Goal: Browse casually: Explore the website without a specific task or goal

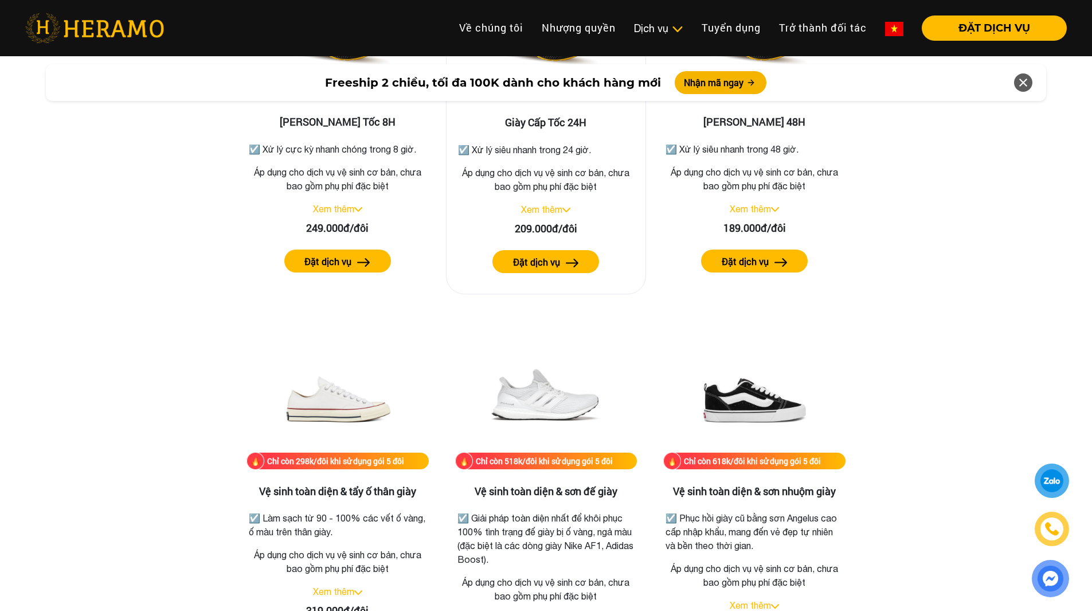
scroll to position [2238, 0]
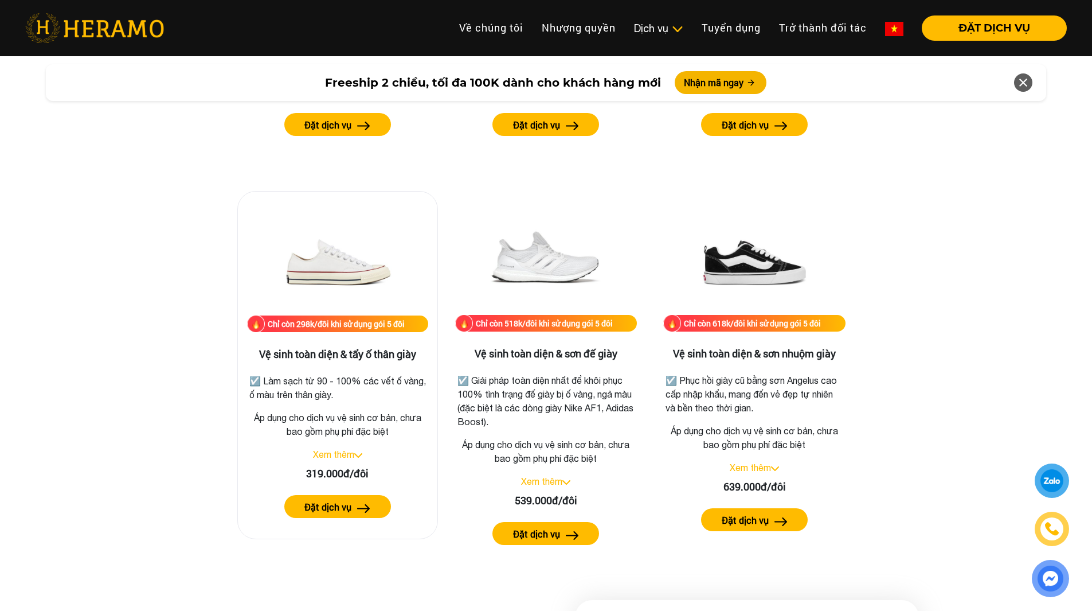
click at [347, 449] on link "Xem thêm" at bounding box center [333, 454] width 41 height 10
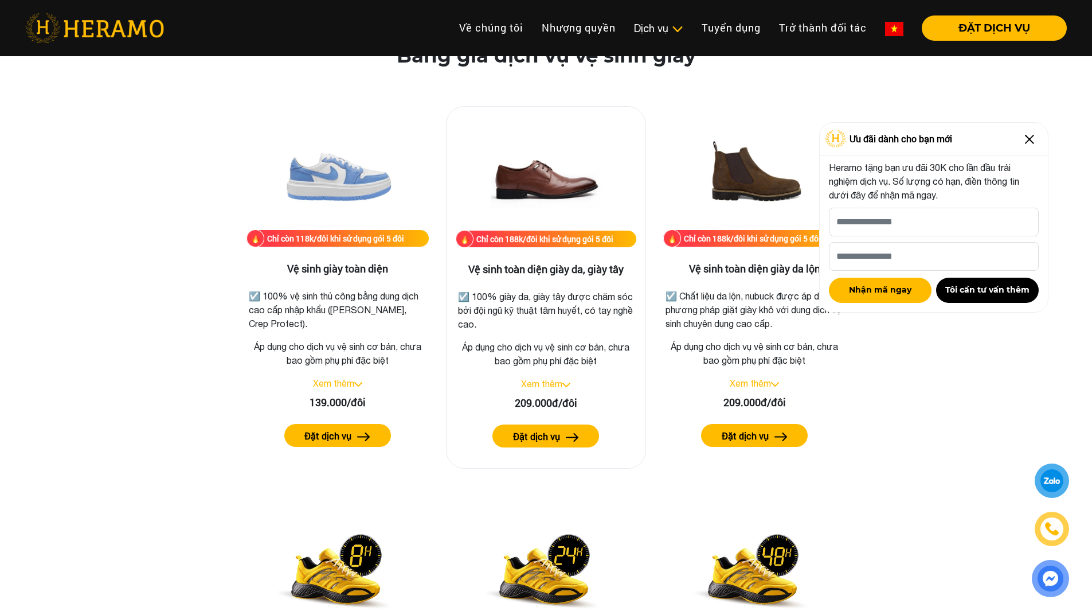
scroll to position [1560, 0]
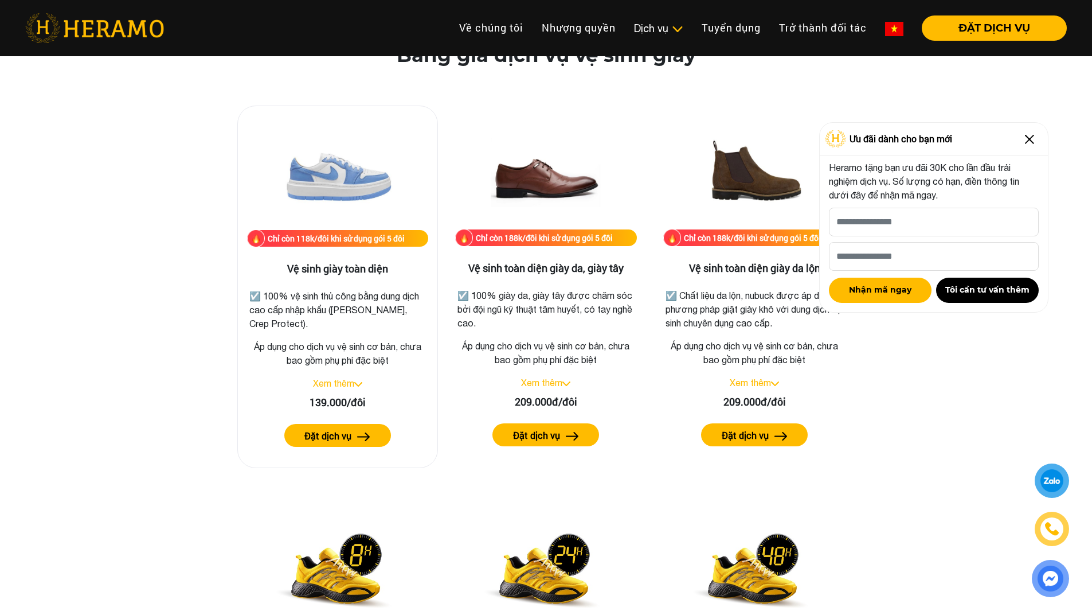
click at [353, 384] on link "Xem thêm" at bounding box center [333, 383] width 41 height 10
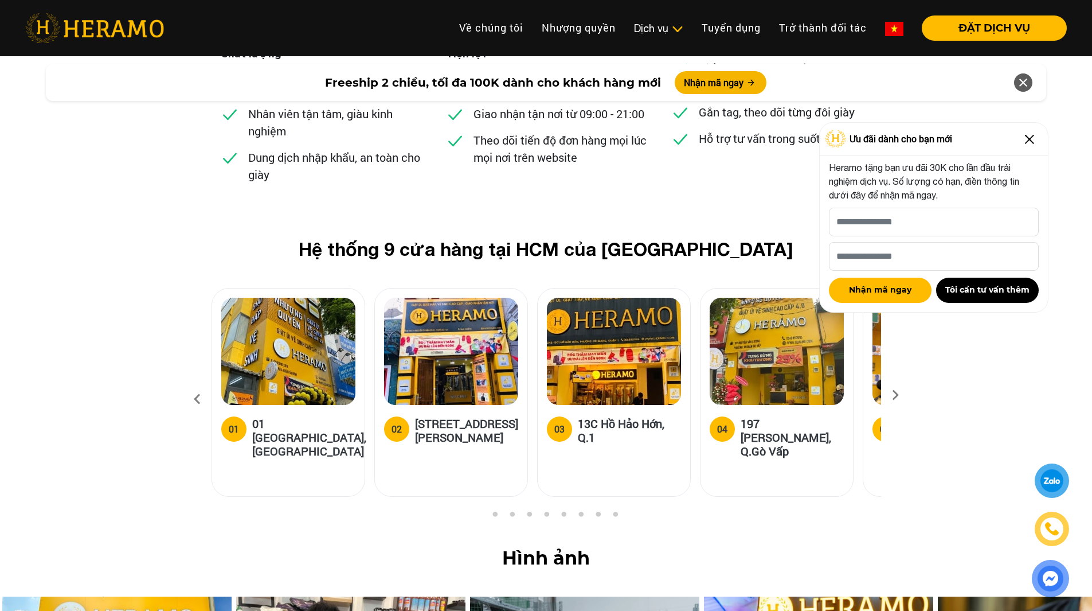
scroll to position [4774, 0]
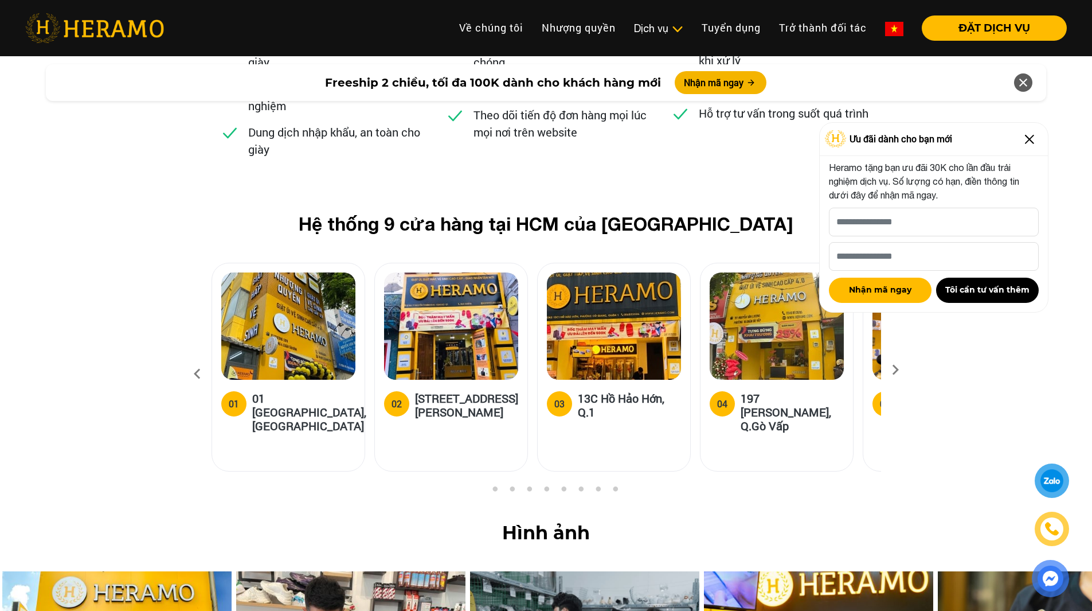
click at [489, 486] on button "2" at bounding box center [494, 491] width 11 height 11
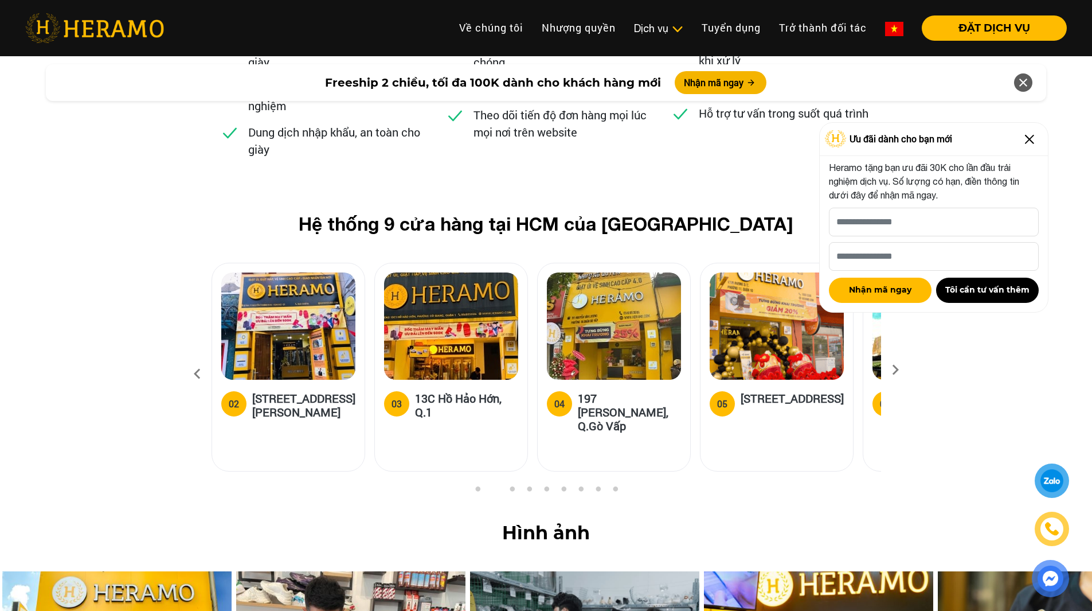
click at [492, 486] on button "2" at bounding box center [494, 491] width 11 height 11
click at [501, 486] on ul "1 2 3 4 5 6 7 8 9" at bounding box center [547, 493] width 670 height 14
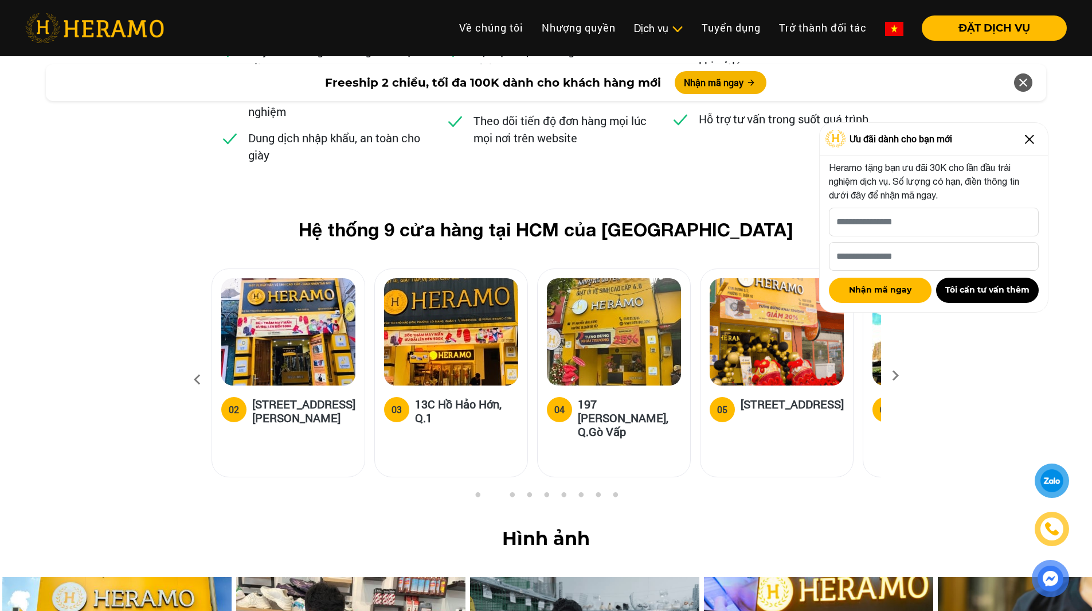
scroll to position [4711, 0]
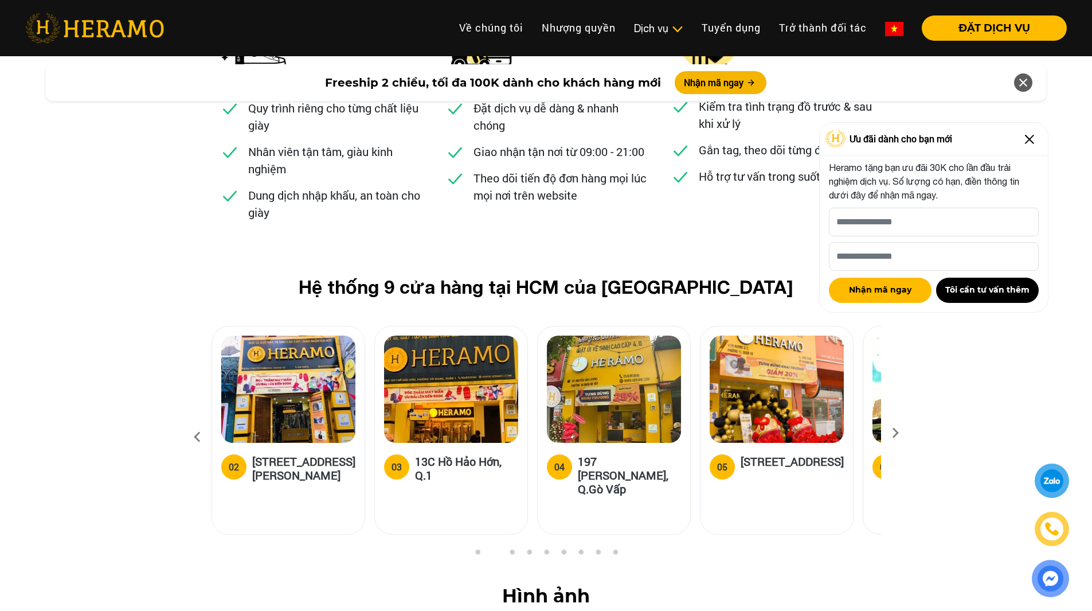
click at [1027, 139] on img at bounding box center [1030, 139] width 18 height 18
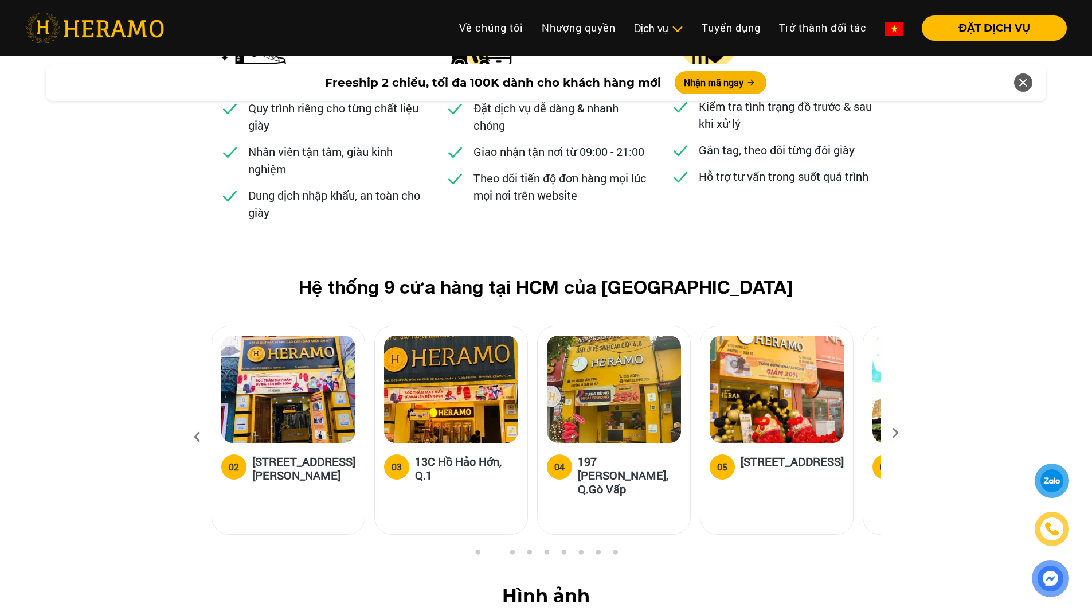
click at [901, 433] on icon at bounding box center [895, 436] width 21 height 7
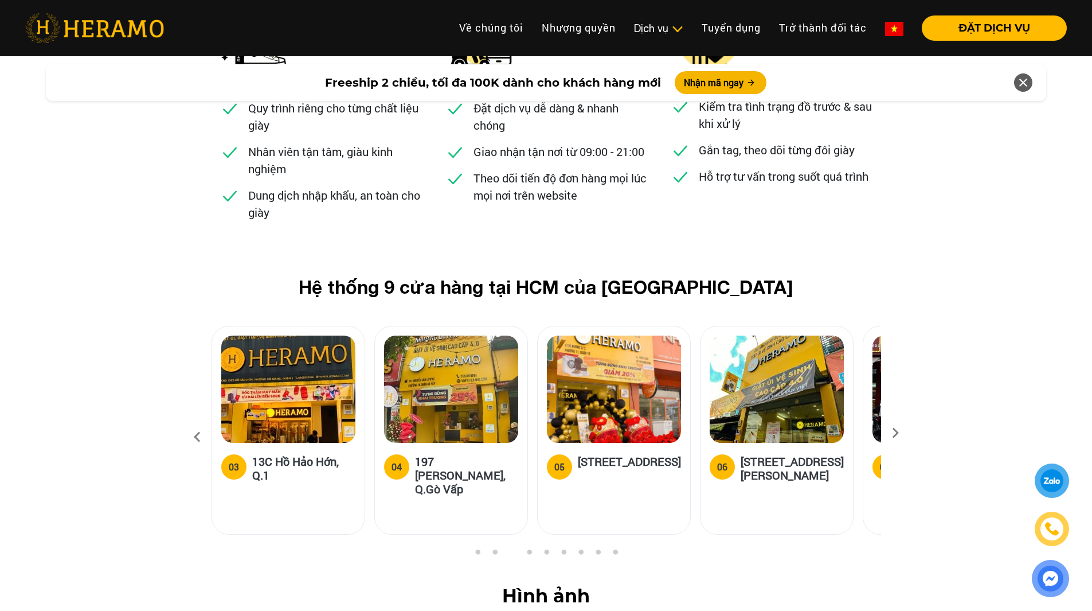
click at [901, 433] on icon at bounding box center [895, 436] width 21 height 7
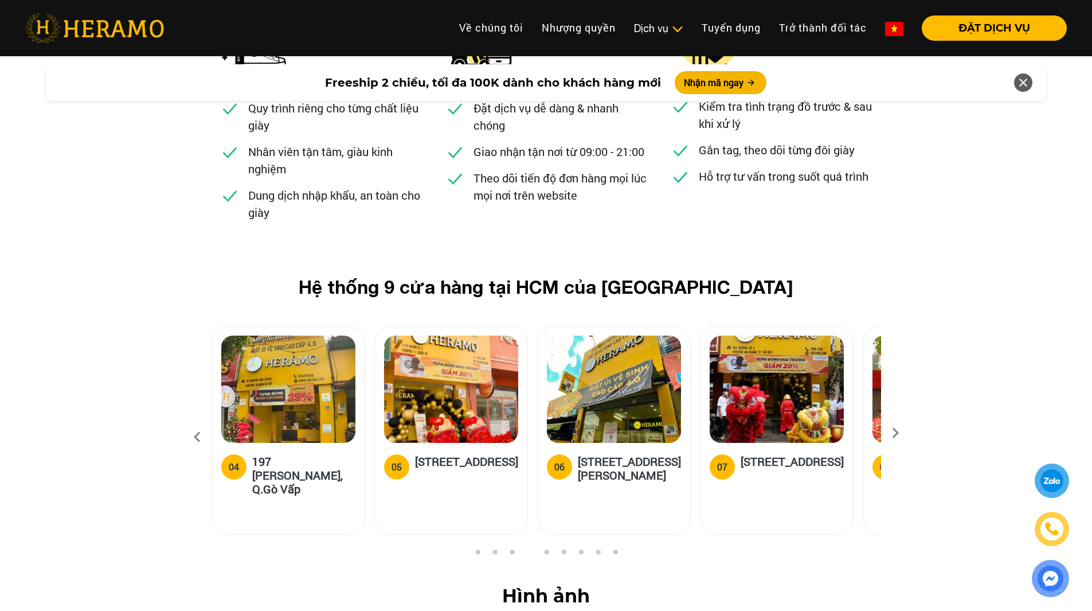
click at [901, 433] on icon at bounding box center [895, 436] width 21 height 7
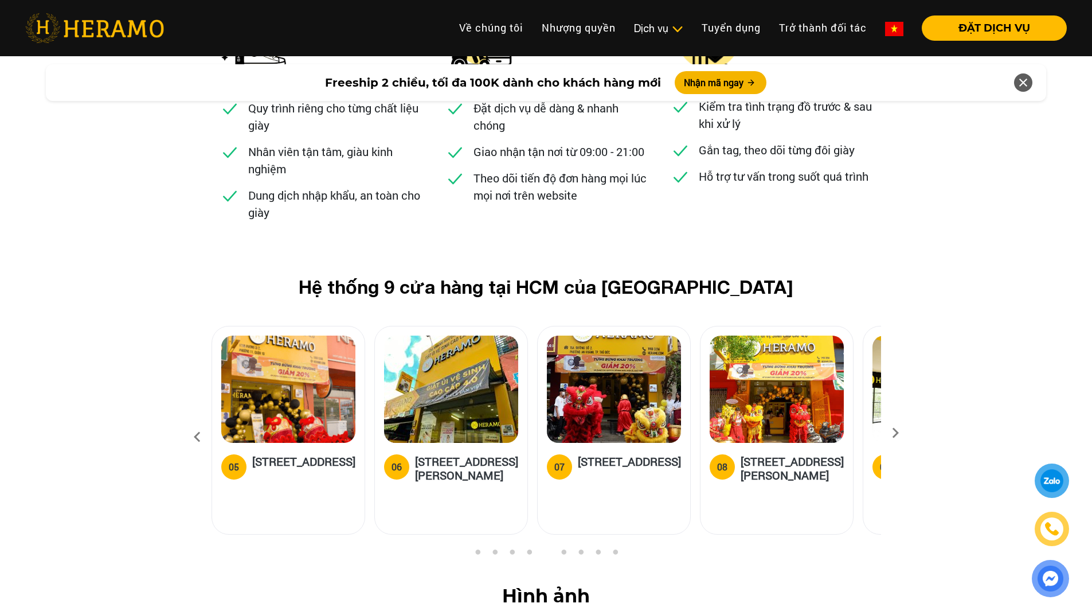
click at [901, 433] on icon at bounding box center [895, 436] width 21 height 7
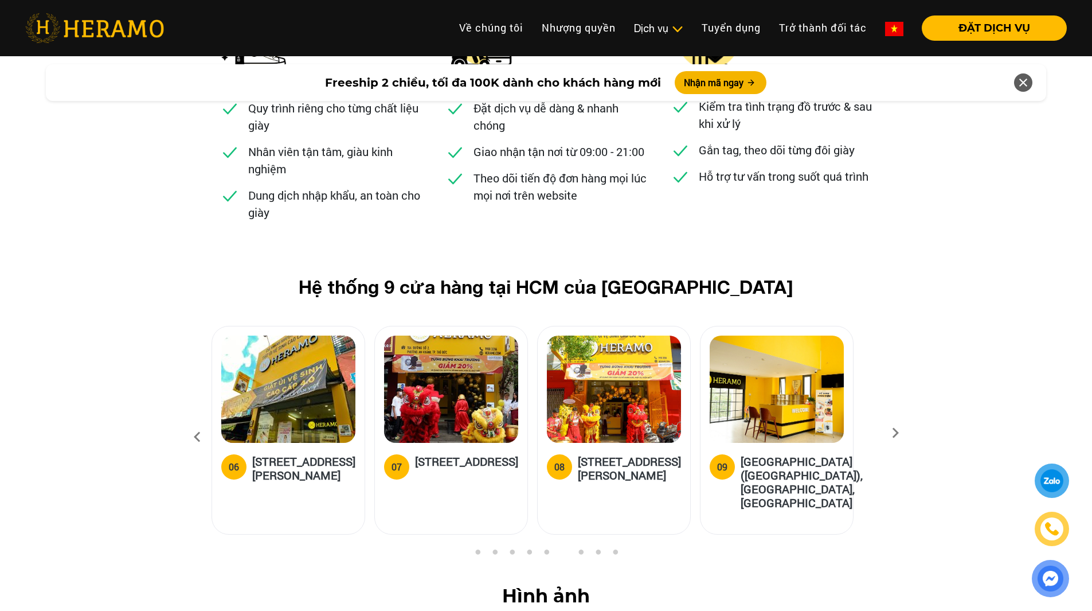
click at [901, 433] on icon at bounding box center [895, 436] width 21 height 7
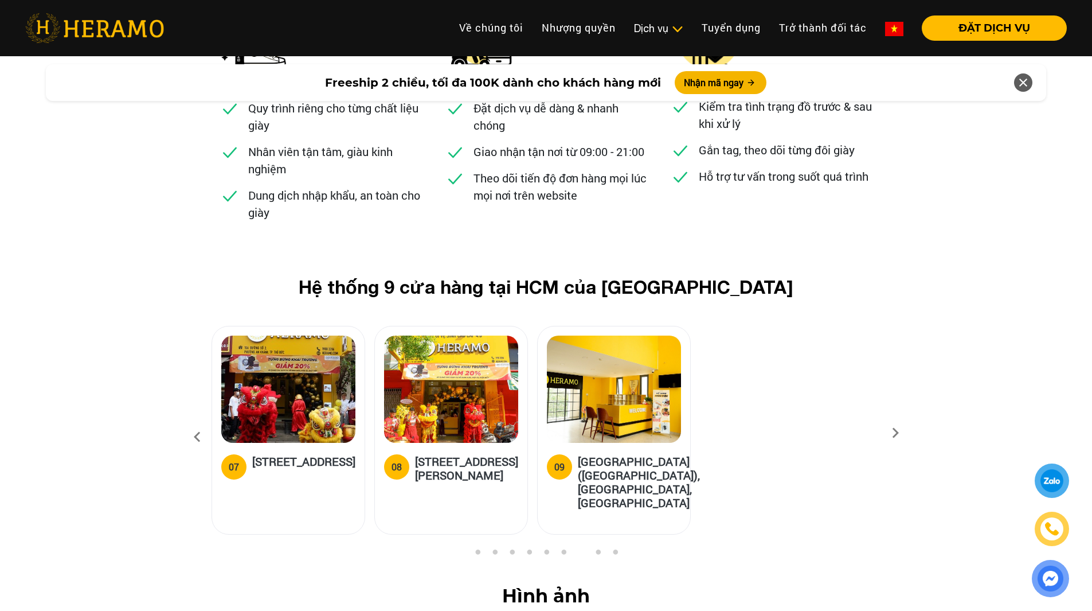
click at [901, 433] on icon at bounding box center [895, 436] width 21 height 7
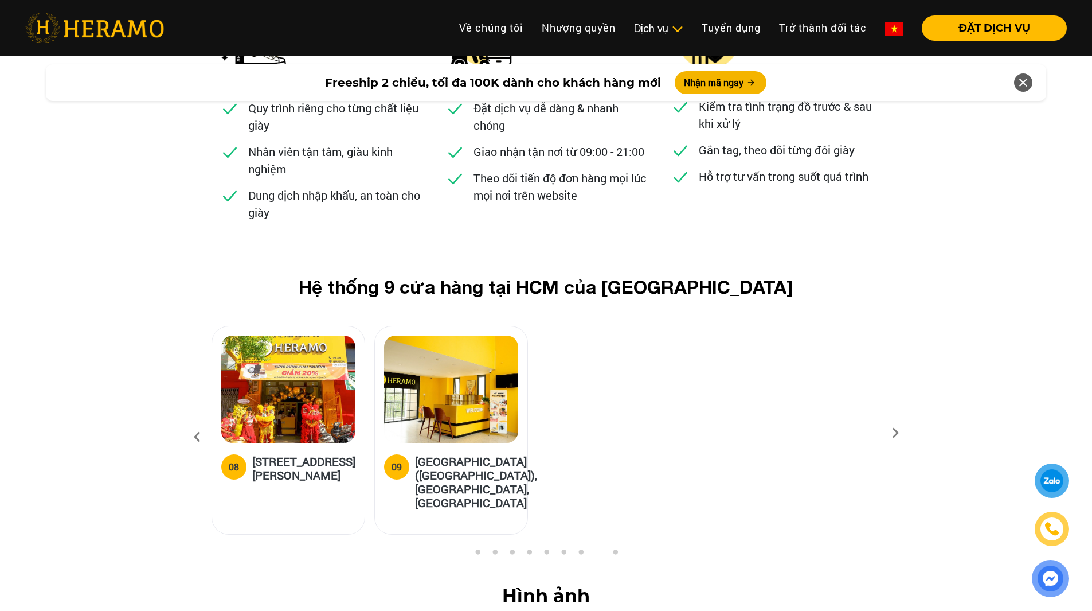
click at [901, 433] on icon at bounding box center [895, 436] width 21 height 7
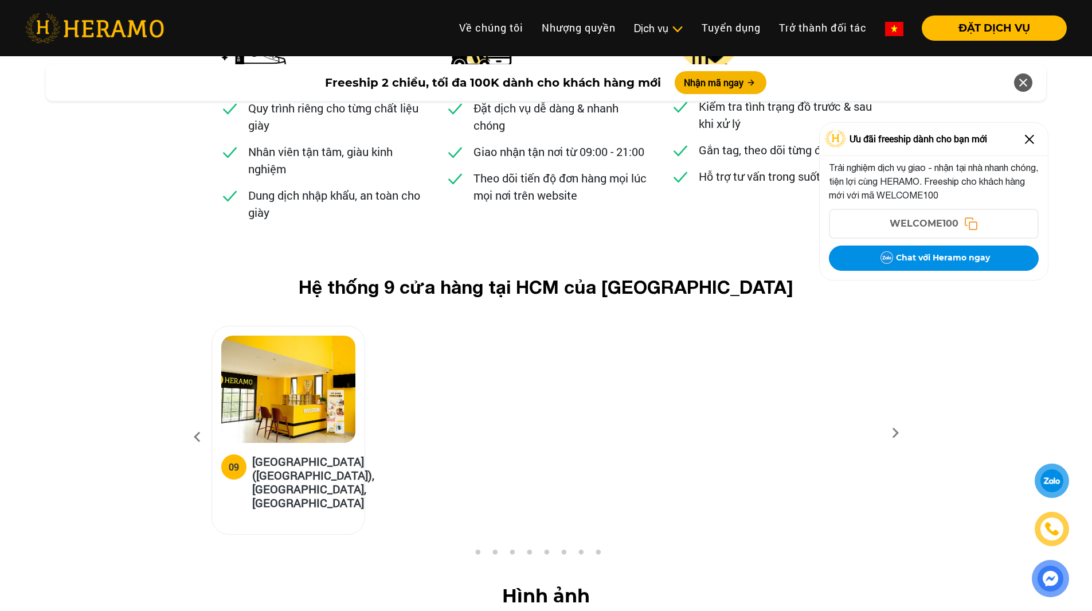
click at [901, 433] on icon at bounding box center [895, 436] width 21 height 7
click at [475, 549] on button "1" at bounding box center [477, 554] width 11 height 11
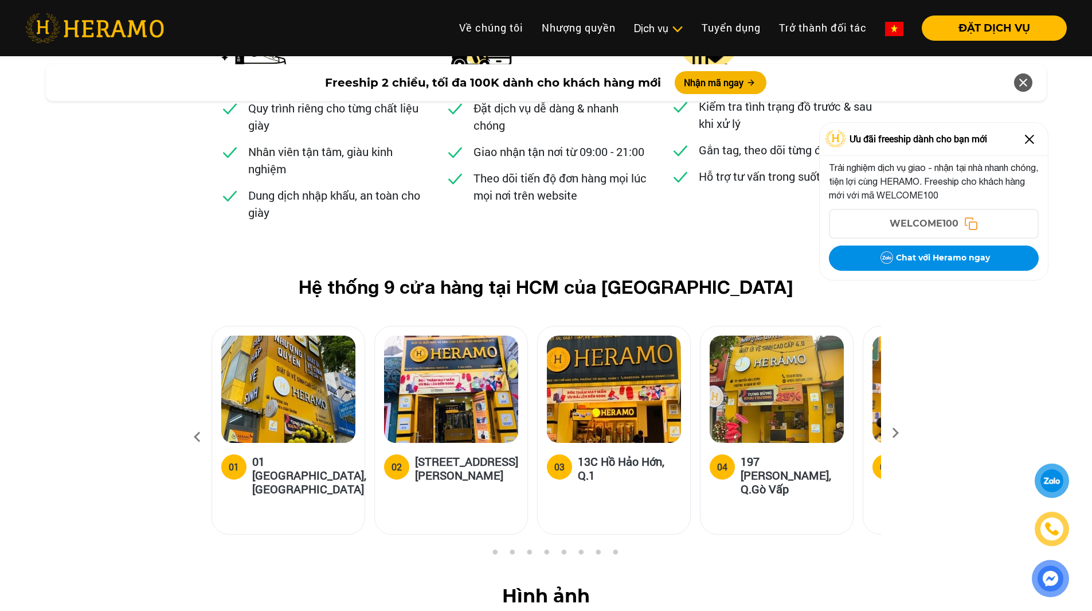
click at [515, 549] on button "3" at bounding box center [511, 554] width 11 height 11
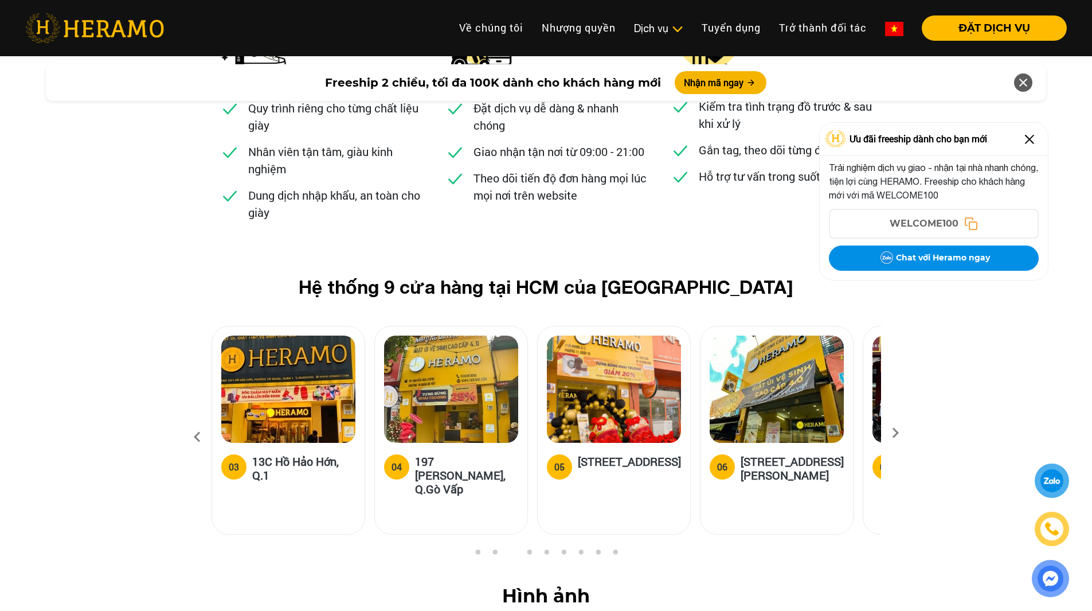
click at [531, 549] on button "4" at bounding box center [528, 554] width 11 height 11
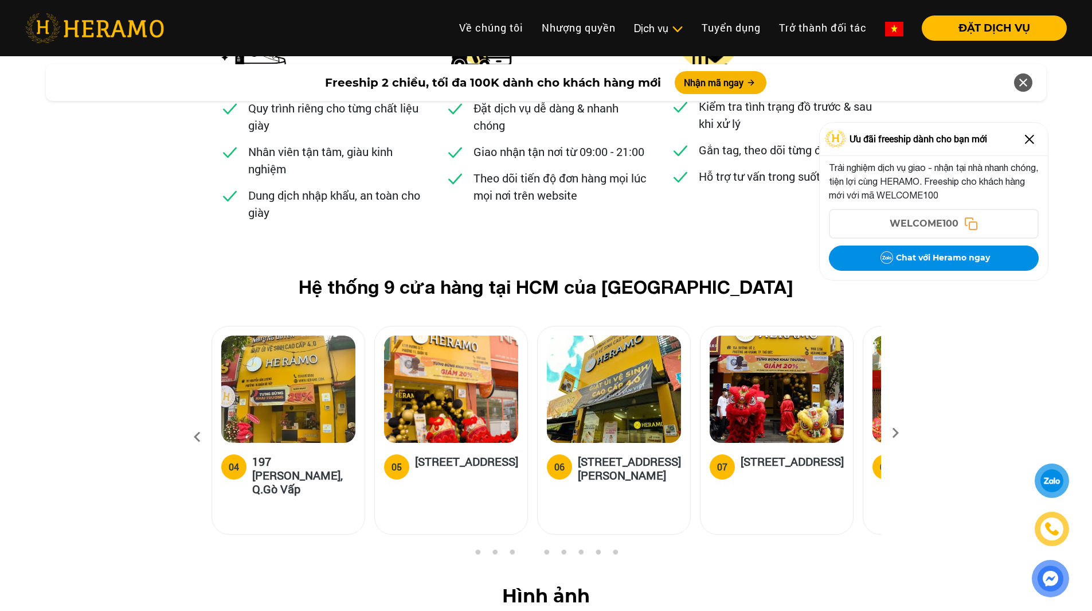
click at [547, 549] on button "5" at bounding box center [546, 554] width 11 height 11
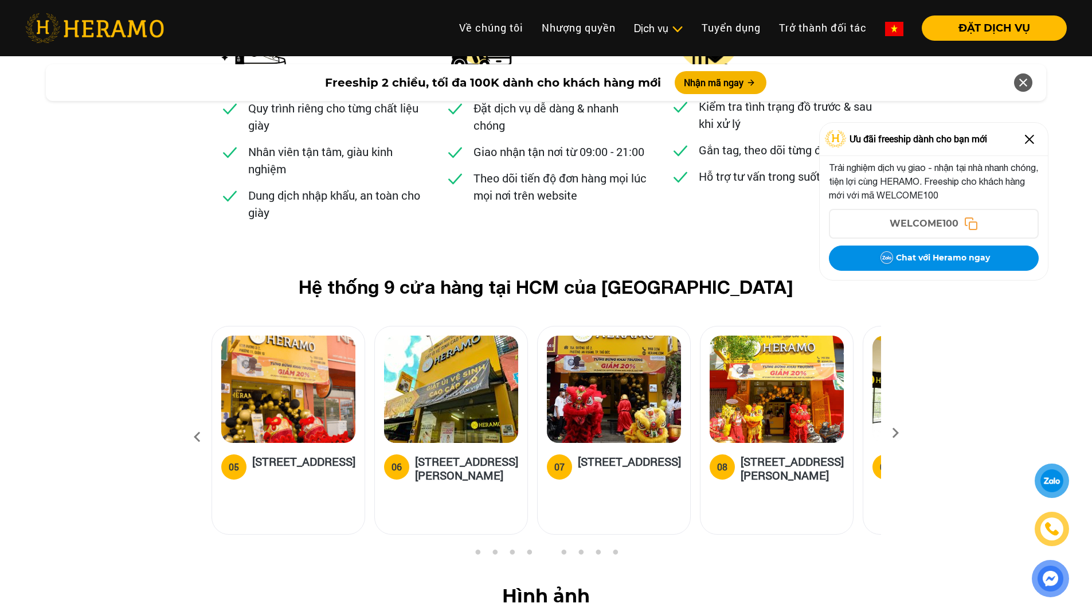
click at [570, 549] on ul "1 2 3 4 5 6 7 8 9" at bounding box center [547, 556] width 670 height 14
click at [566, 549] on button "6" at bounding box center [563, 554] width 11 height 11
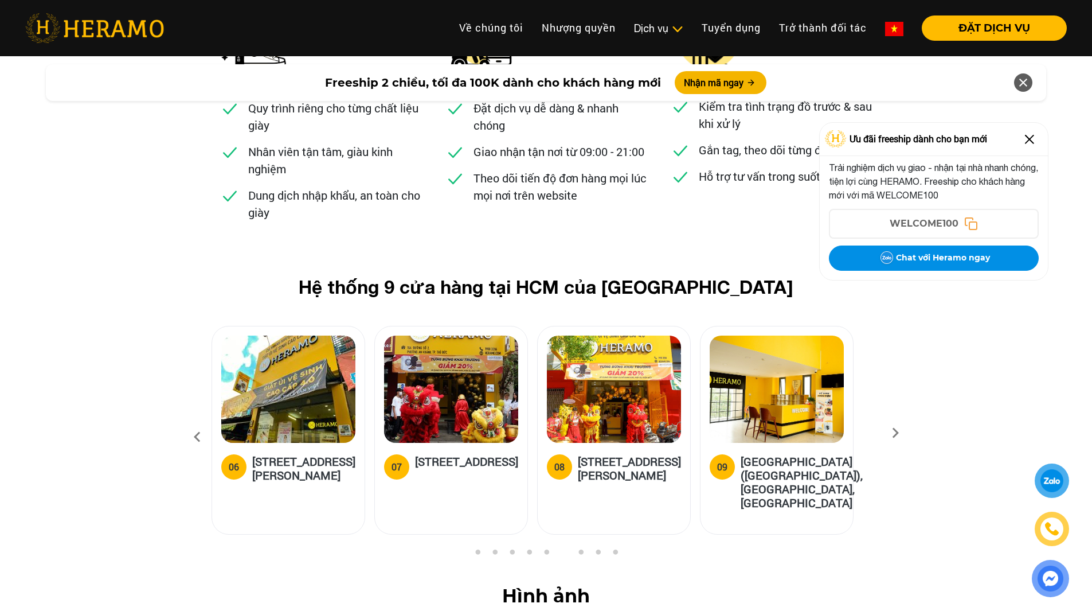
click at [582, 549] on button "7" at bounding box center [580, 554] width 11 height 11
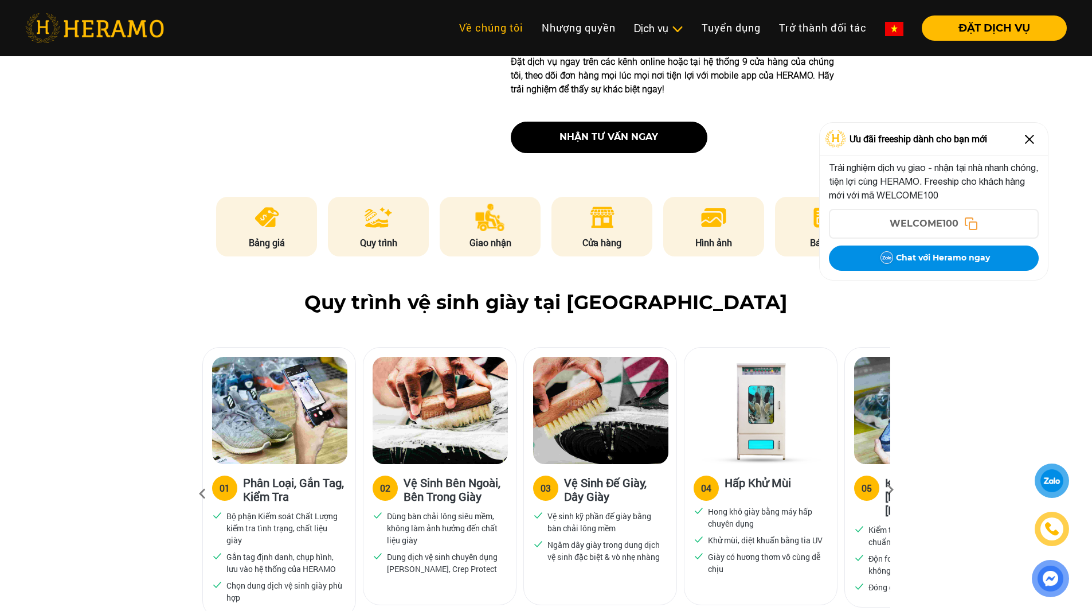
scroll to position [65, 0]
